Goal: Information Seeking & Learning: Compare options

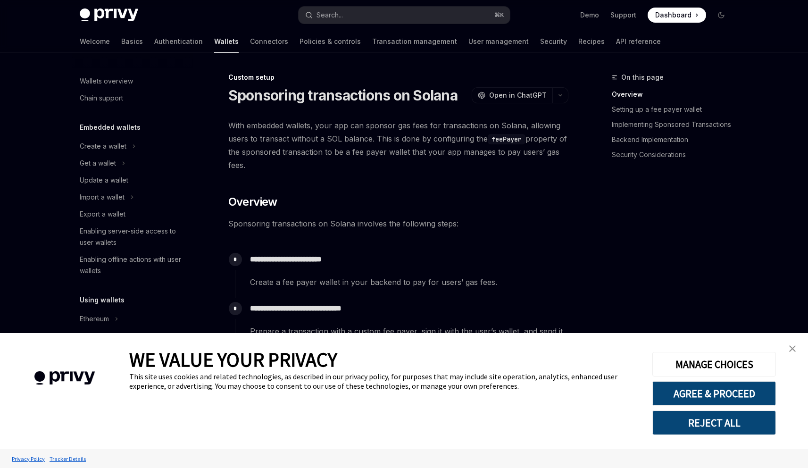
scroll to position [399, 0]
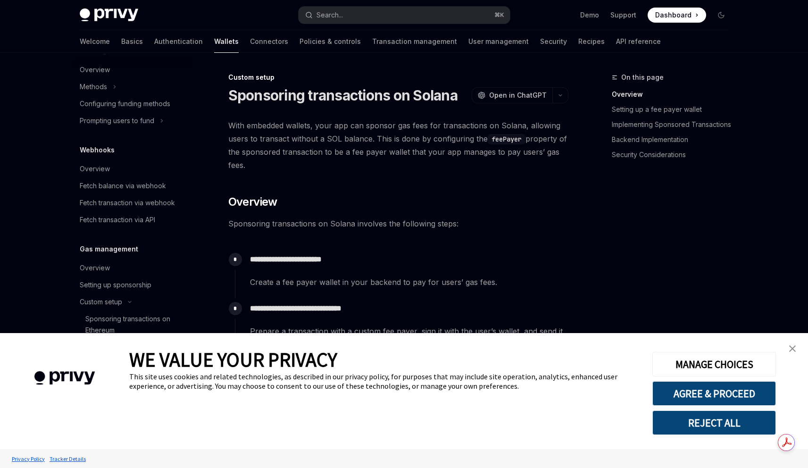
click at [795, 350] on img "close banner" at bounding box center [792, 348] width 7 height 7
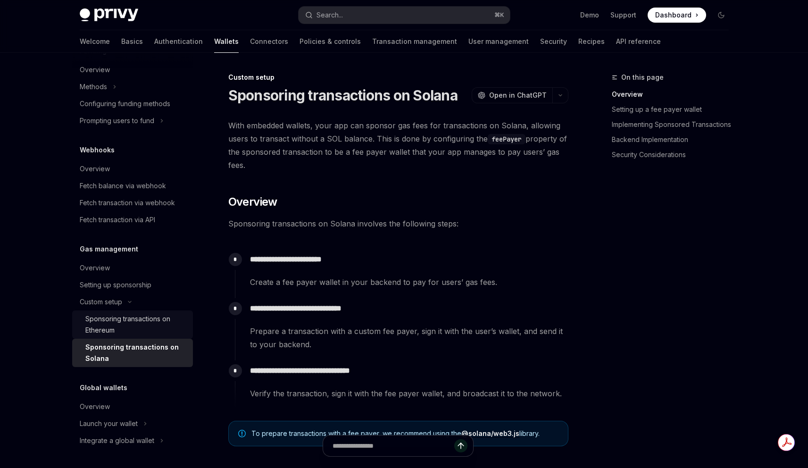
click at [106, 320] on div "Sponsoring transactions on Ethereum" at bounding box center [136, 324] width 102 height 23
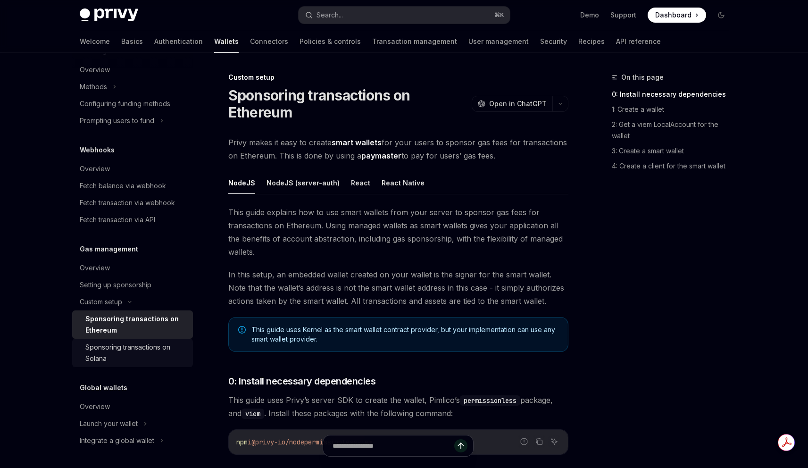
click at [114, 351] on div "Sponsoring transactions on Solana" at bounding box center [136, 352] width 102 height 23
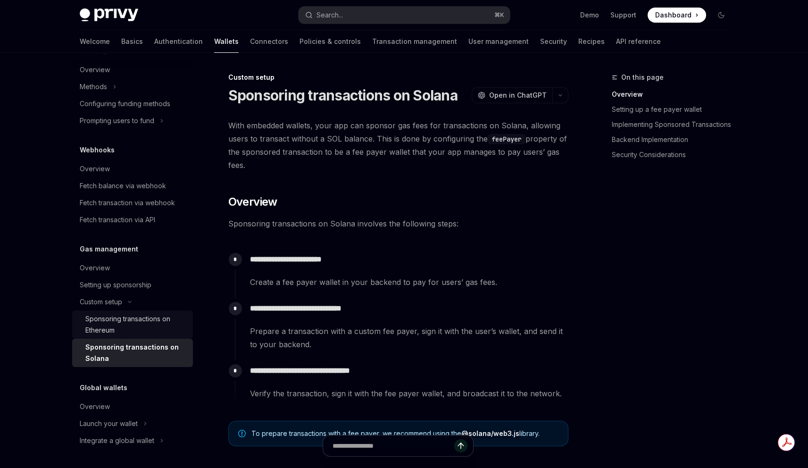
click at [124, 325] on div "Sponsoring transactions on Ethereum" at bounding box center [136, 324] width 102 height 23
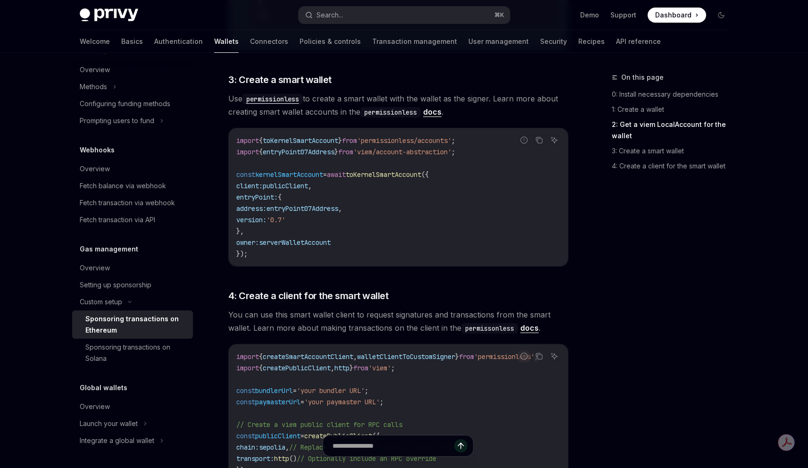
scroll to position [993, 0]
click at [116, 351] on div "Sponsoring transactions on Solana" at bounding box center [136, 352] width 102 height 23
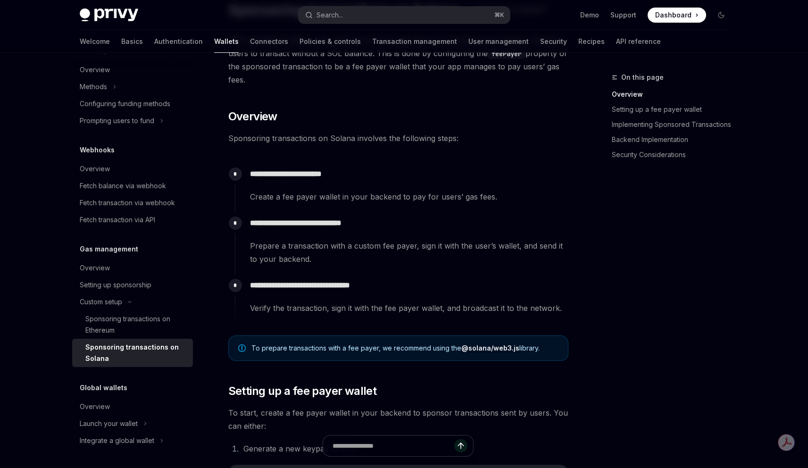
scroll to position [270, 0]
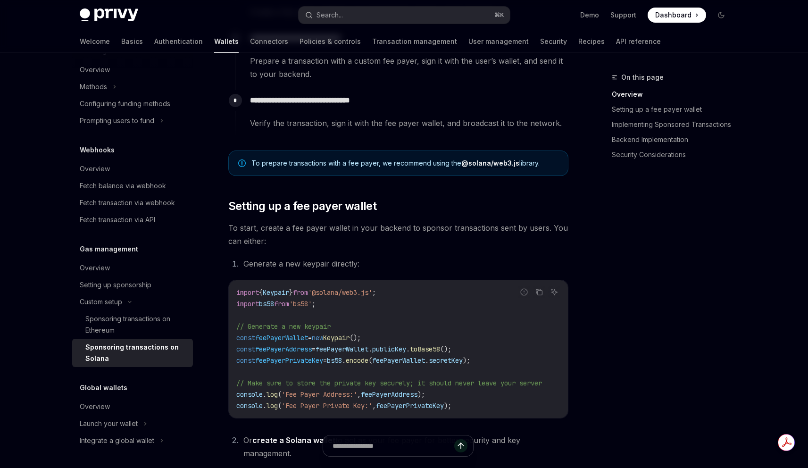
type textarea "*"
